Goal: Transaction & Acquisition: Purchase product/service

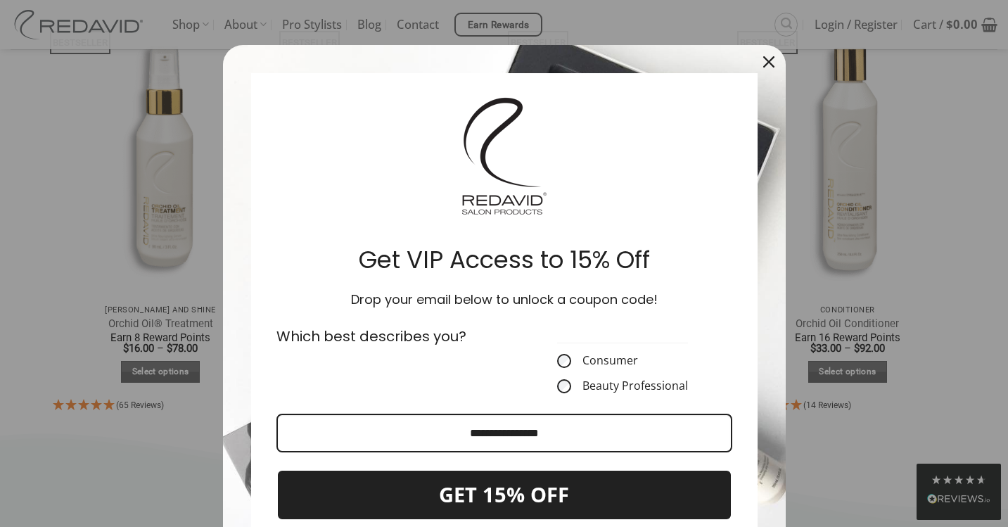
click at [768, 59] on icon "close icon" at bounding box center [768, 61] width 11 height 11
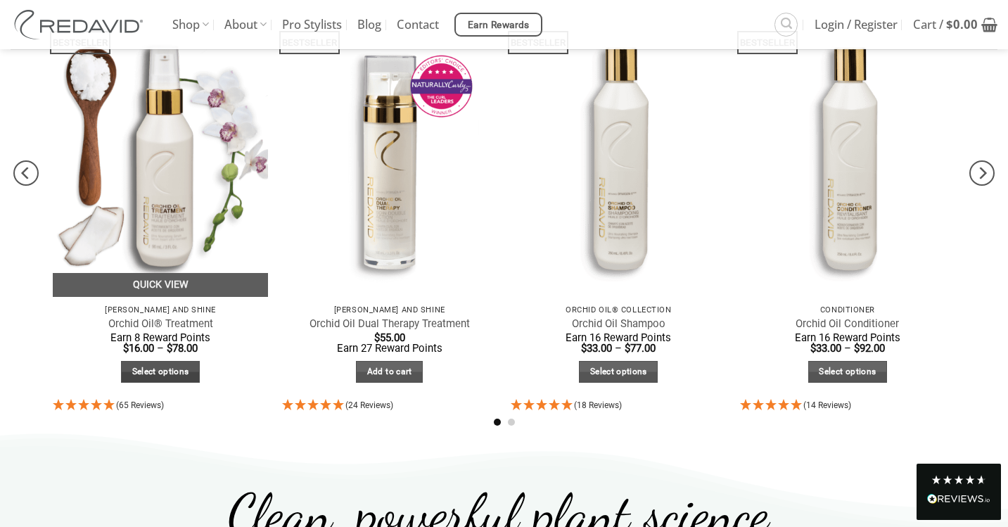
click at [153, 364] on link "Select options" at bounding box center [160, 372] width 79 height 22
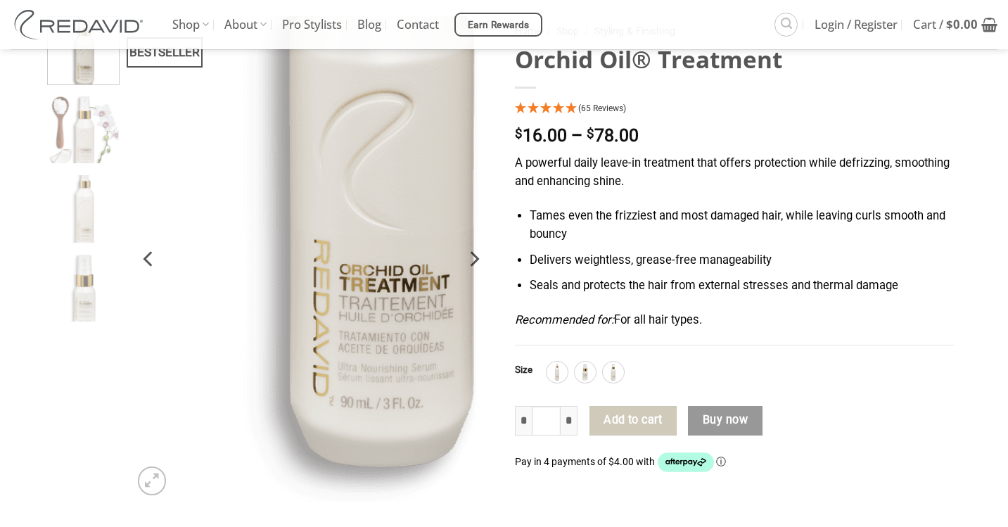
scroll to position [276, 0]
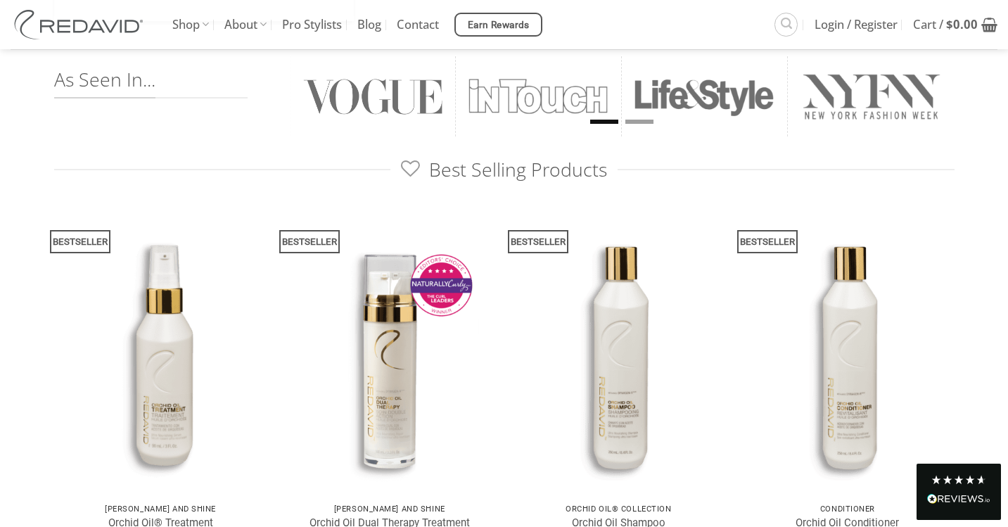
scroll to position [647, 0]
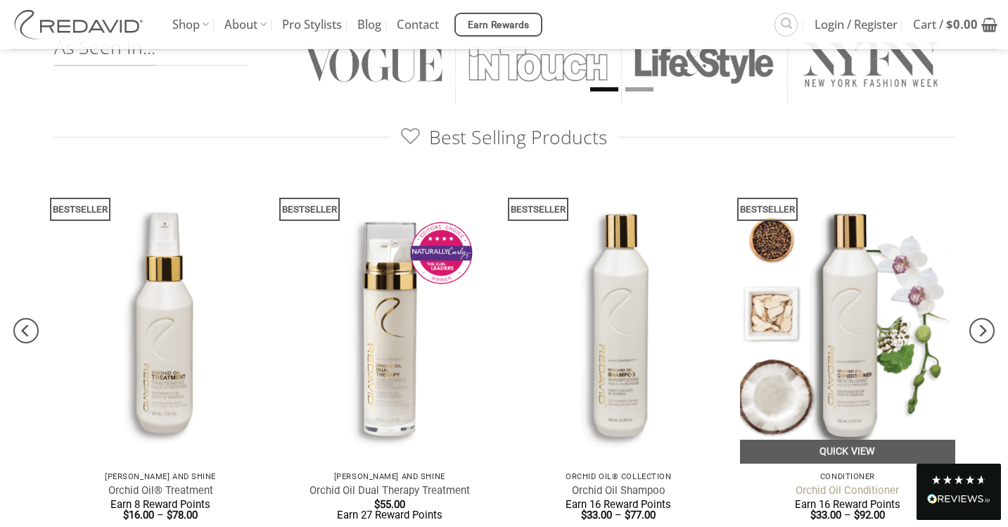
click at [831, 487] on link "Orchid Oil Conditioner" at bounding box center [847, 490] width 103 height 13
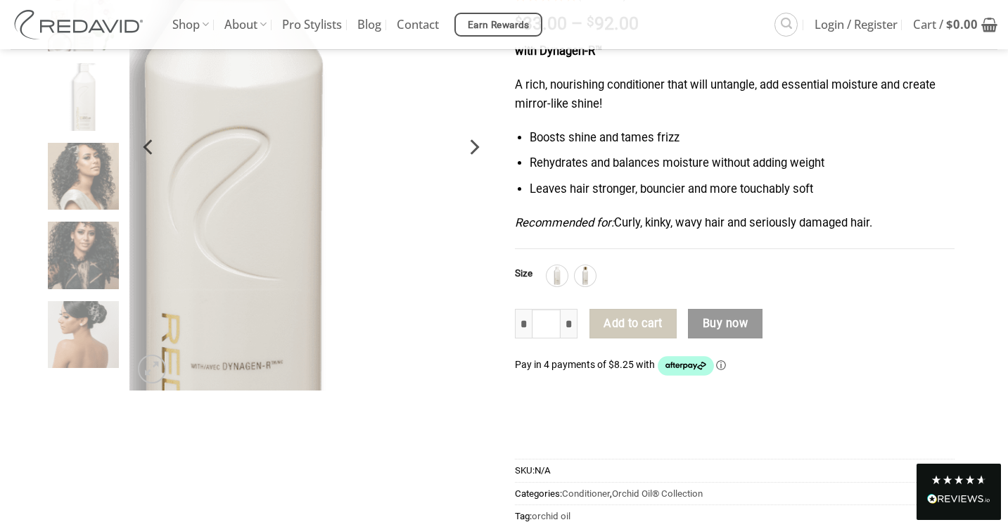
scroll to position [246, 0]
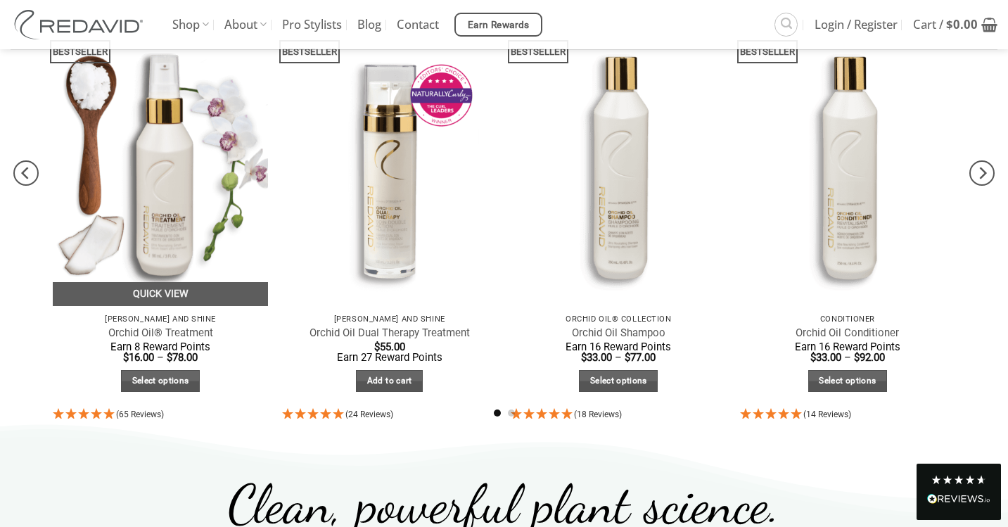
scroll to position [827, 0]
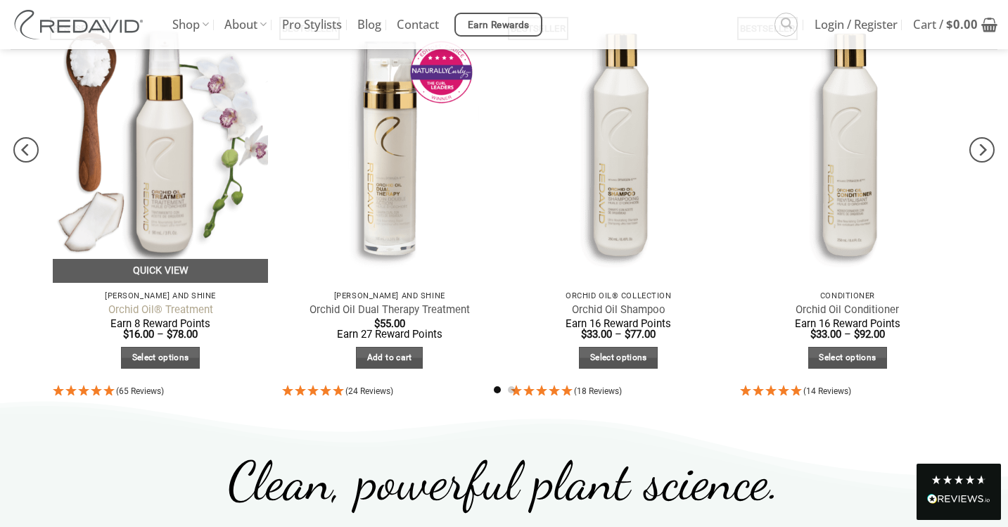
click at [196, 307] on link "Orchid Oil® Treatment" at bounding box center [160, 309] width 105 height 13
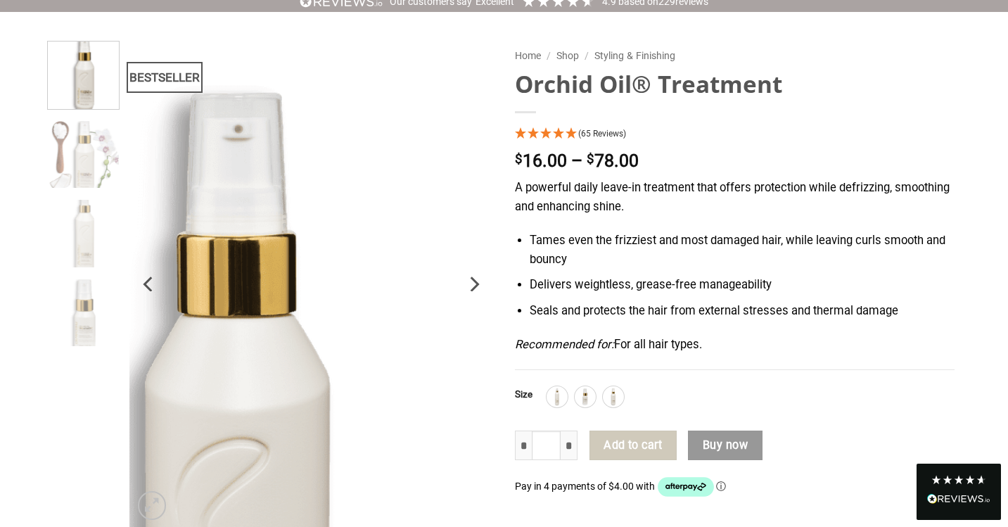
scroll to position [163, 0]
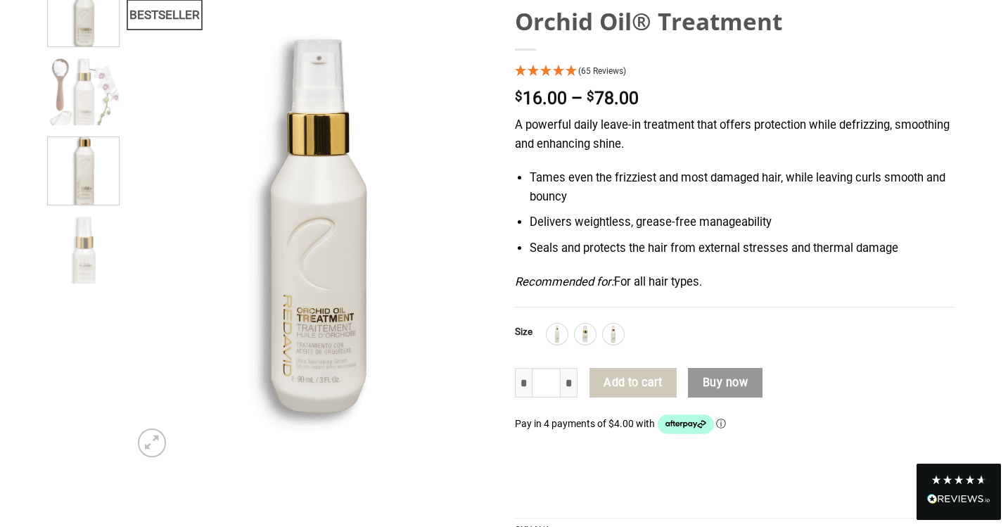
click at [91, 182] on img at bounding box center [83, 169] width 71 height 71
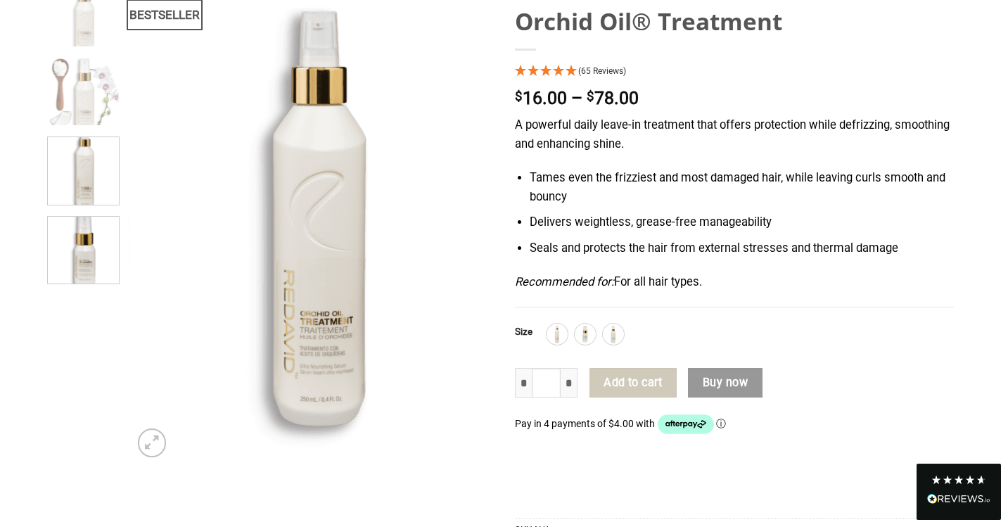
click at [91, 248] on img at bounding box center [83, 248] width 71 height 71
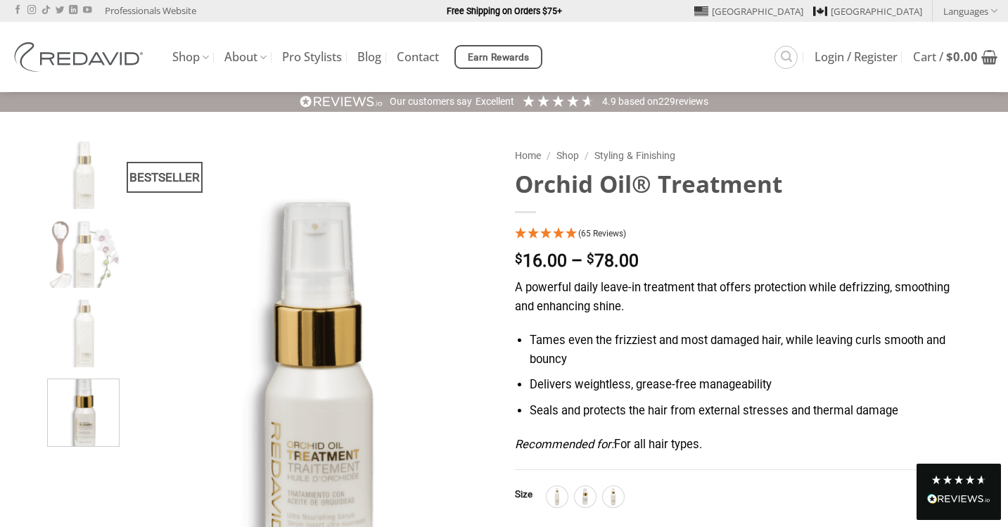
scroll to position [0, 0]
click at [783, 55] on icon "Search" at bounding box center [786, 56] width 11 height 13
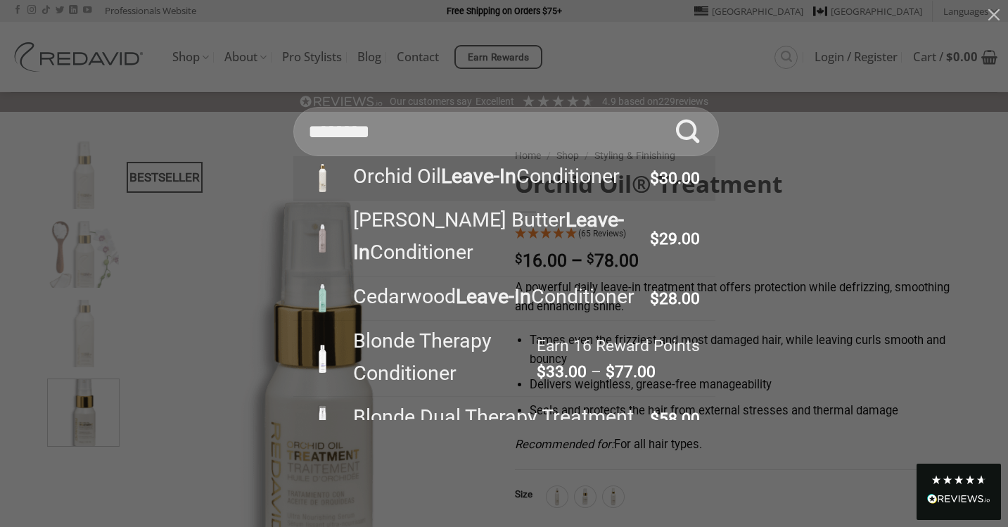
click at [612, 174] on div "Orchid Oil Leave-In Conditioner" at bounding box center [494, 176] width 303 height 32
type input "**********"
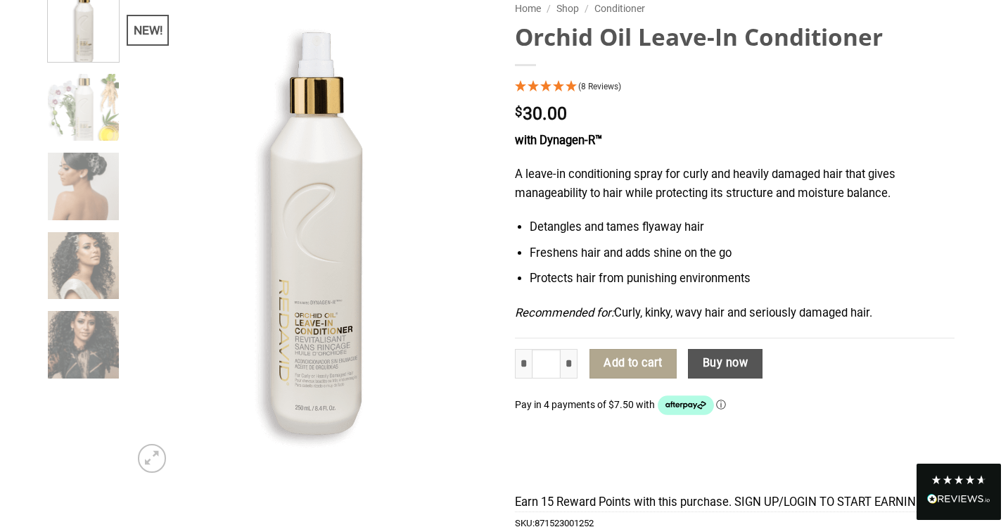
scroll to position [162, 0]
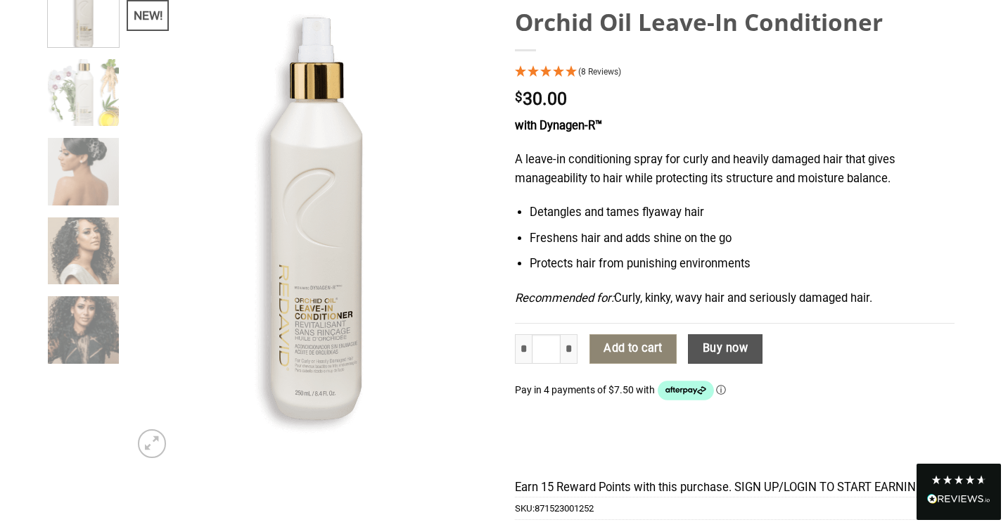
click at [638, 349] on button "Add to cart" at bounding box center [633, 349] width 87 height 30
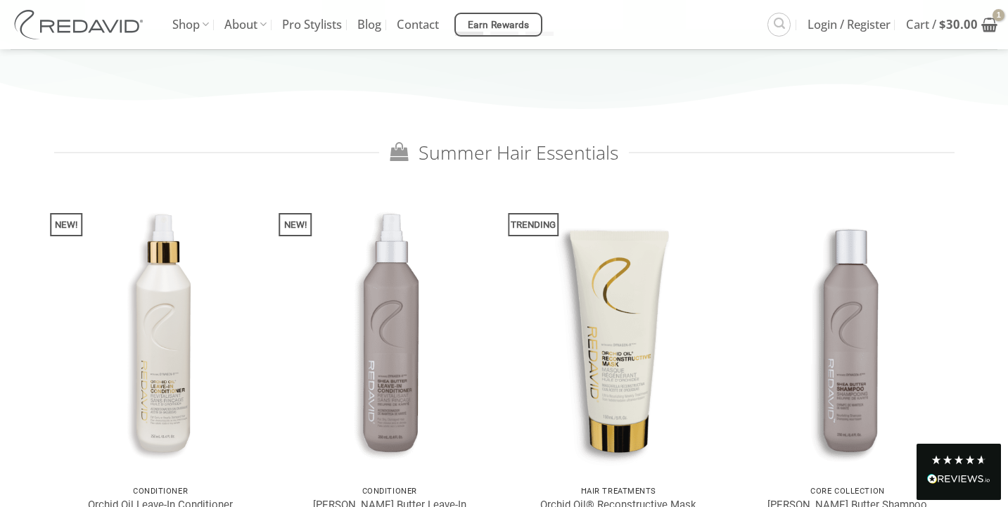
scroll to position [1990, 0]
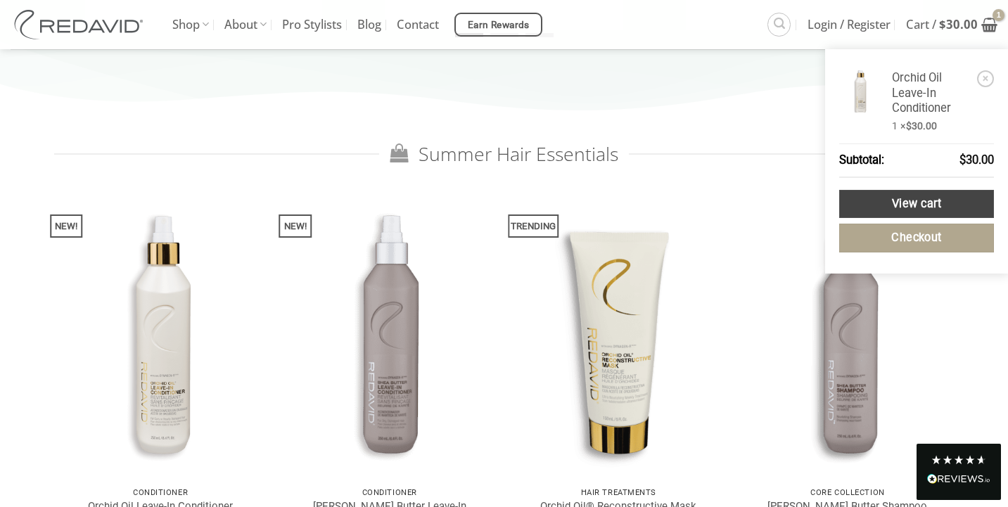
click at [929, 193] on link "View cart" at bounding box center [916, 204] width 155 height 29
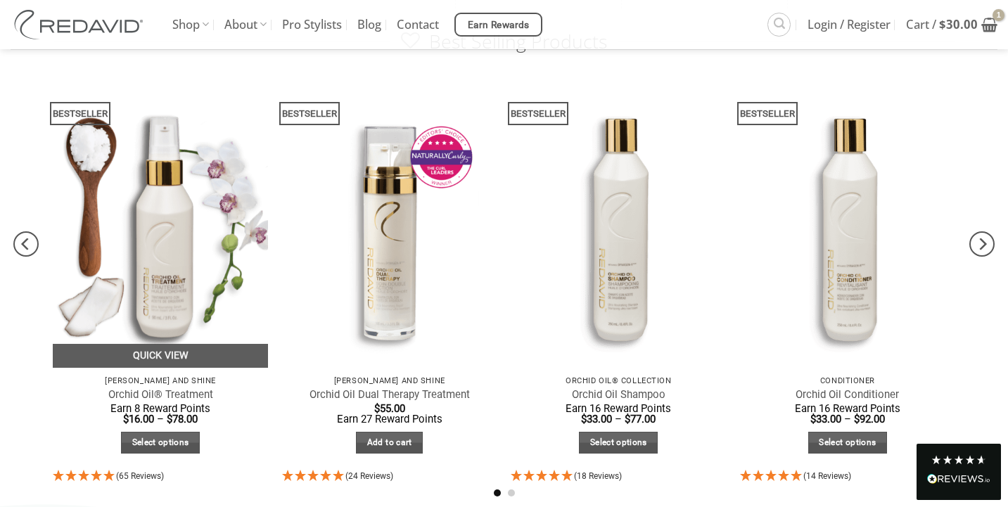
scroll to position [722, 0]
